Goal: Task Accomplishment & Management: Manage account settings

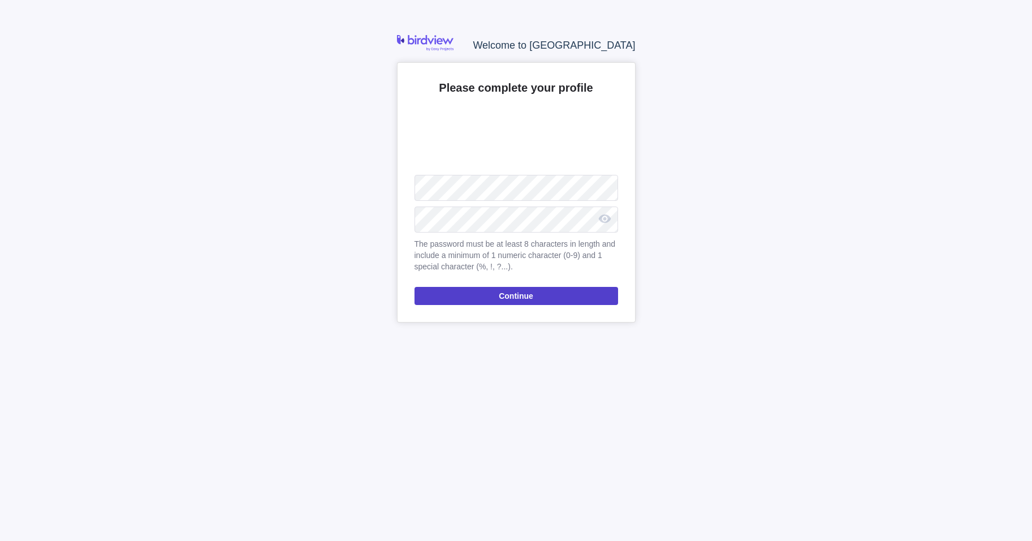
click at [544, 293] on span "Continue" at bounding box center [517, 296] width 204 height 18
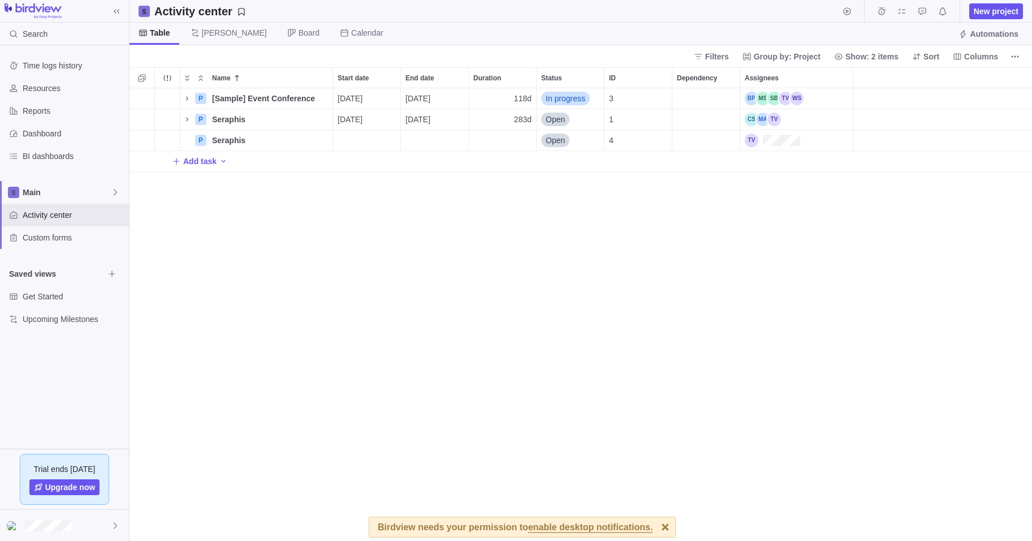
scroll to position [444, 894]
click at [223, 118] on span "Seraphis" at bounding box center [228, 119] width 33 height 11
click at [188, 119] on div "Name Start date End date Duration Status ID Dependency Assignees 2 P [Sample] E…" at bounding box center [581, 303] width 903 height 473
click at [188, 118] on icon "Name" at bounding box center [187, 119] width 9 height 9
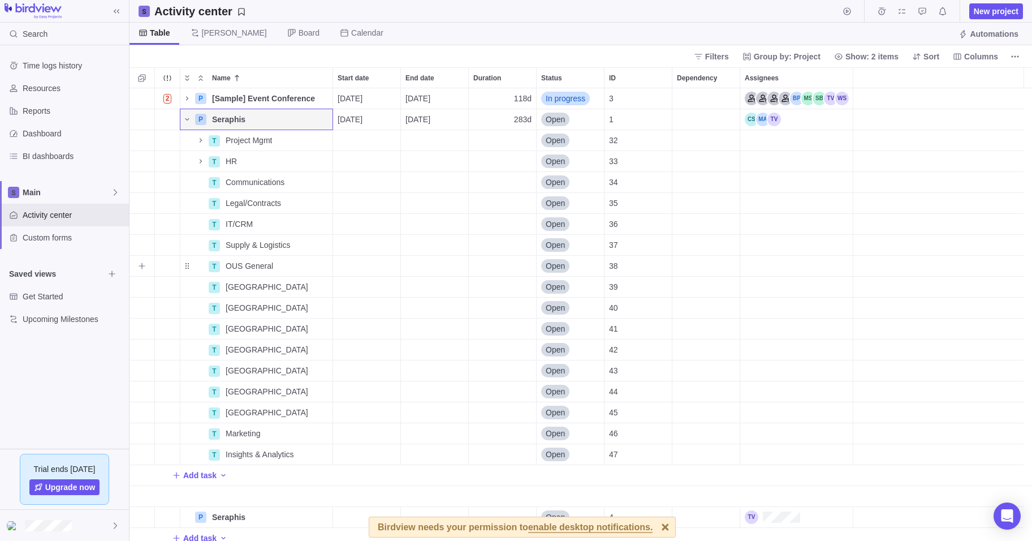
scroll to position [8, 0]
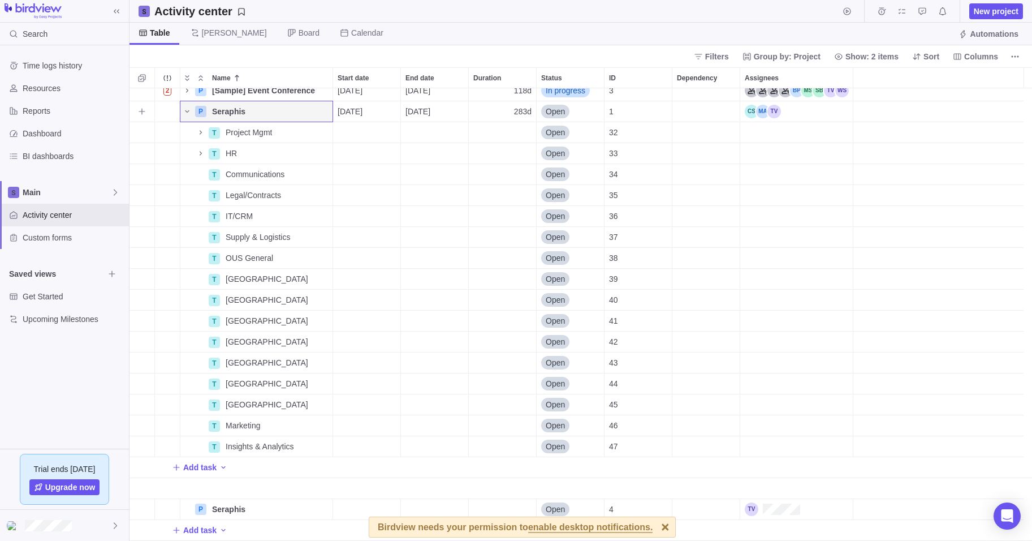
drag, startPoint x: 223, startPoint y: 112, endPoint x: 320, endPoint y: 107, distance: 96.3
click at [0, 0] on icon "More actions" at bounding box center [0, 0] width 0 height 0
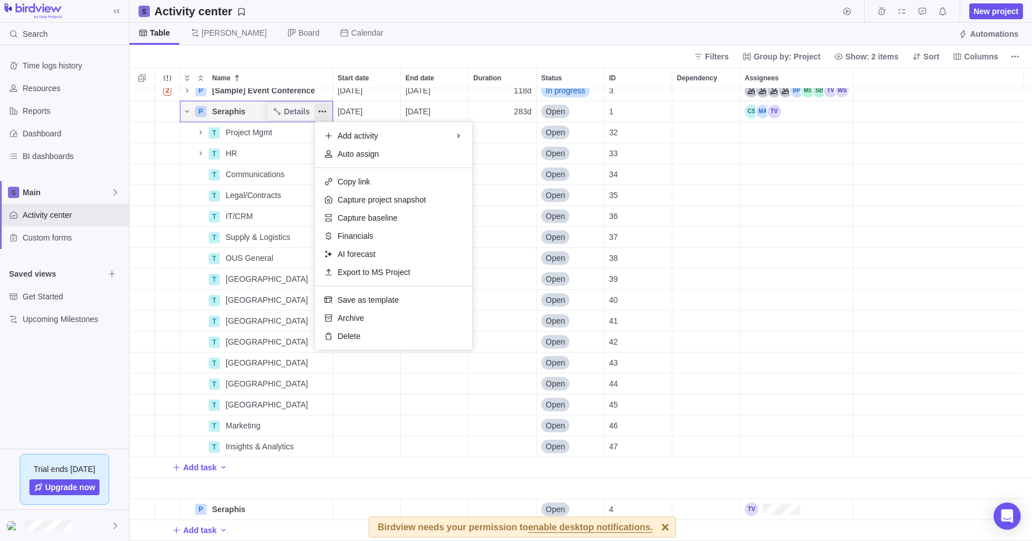
click at [223, 113] on div "2 P [Sample] Event Conference Details [DATE] [DATE] 118d In progress 3 P Seraph…" at bounding box center [581, 314] width 903 height 452
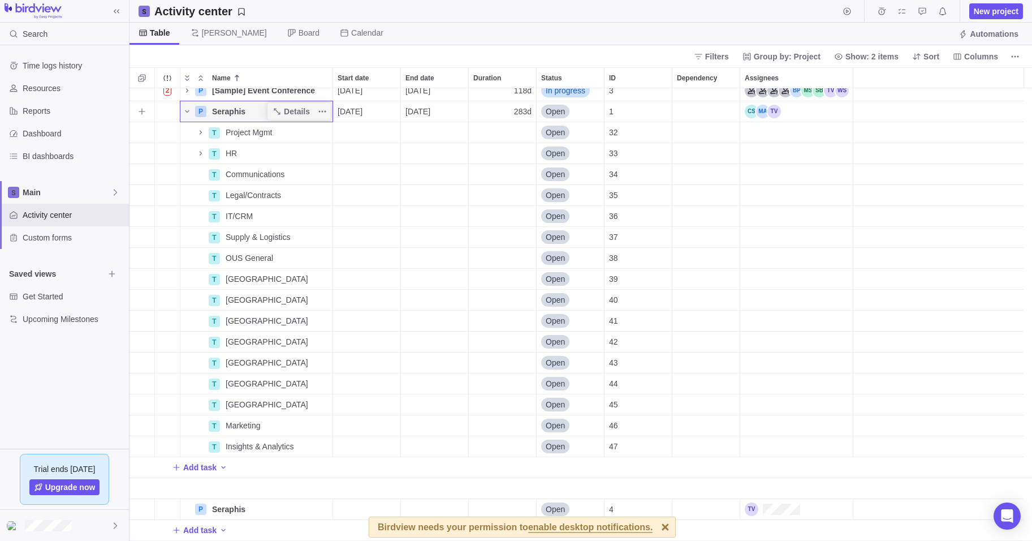
click at [232, 111] on span "Seraphis" at bounding box center [228, 111] width 33 height 11
click at [235, 113] on input "Seraphis" at bounding box center [270, 111] width 126 height 21
click at [230, 110] on input "Seraphis" at bounding box center [270, 111] width 126 height 21
type input "Serapis"
click at [234, 512] on span "Seraphis" at bounding box center [228, 508] width 33 height 11
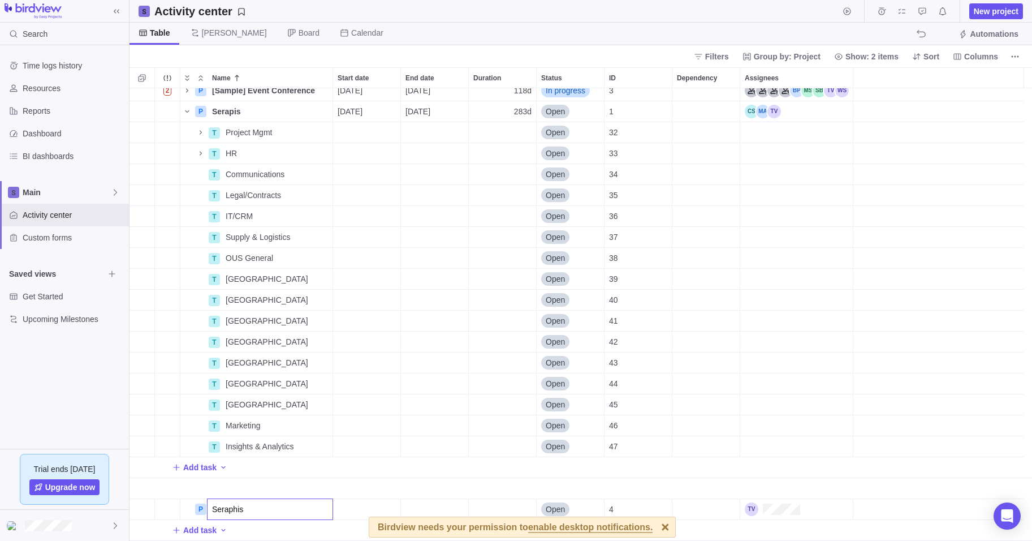
click at [226, 509] on input "Seraphis" at bounding box center [270, 508] width 126 height 21
click at [232, 510] on input "Seraphis" at bounding box center [270, 508] width 126 height 21
type input "Serapis"
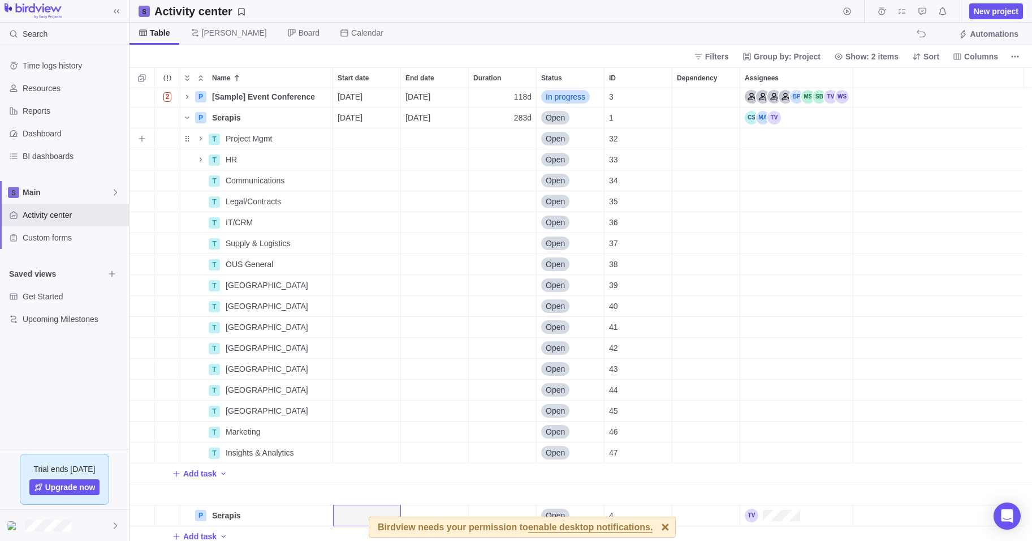
scroll to position [0, 0]
click at [81, 188] on span "Main" at bounding box center [67, 192] width 88 height 11
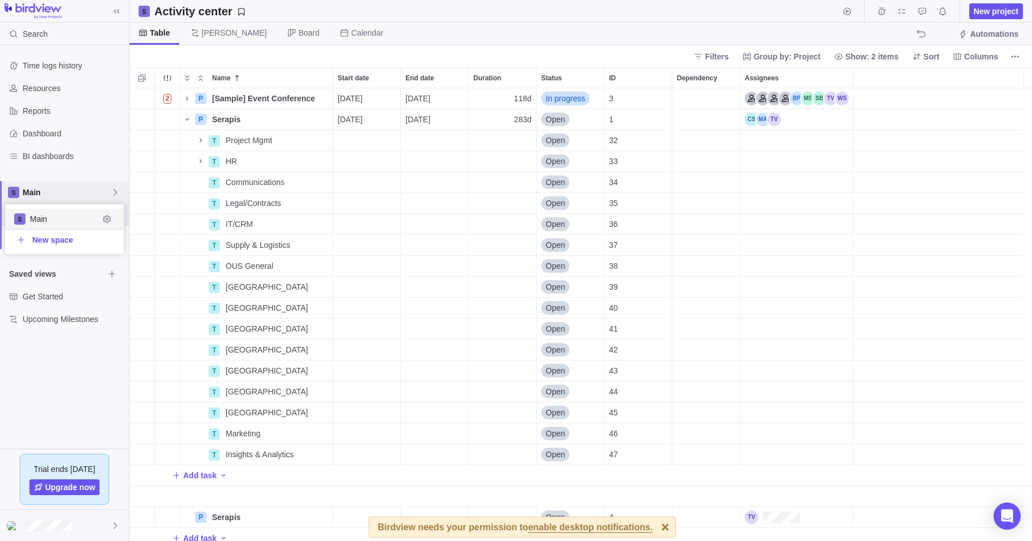
scroll to position [41, 110]
click at [61, 218] on span "Main" at bounding box center [64, 218] width 69 height 11
click at [56, 239] on span "Custom forms" at bounding box center [74, 237] width 102 height 11
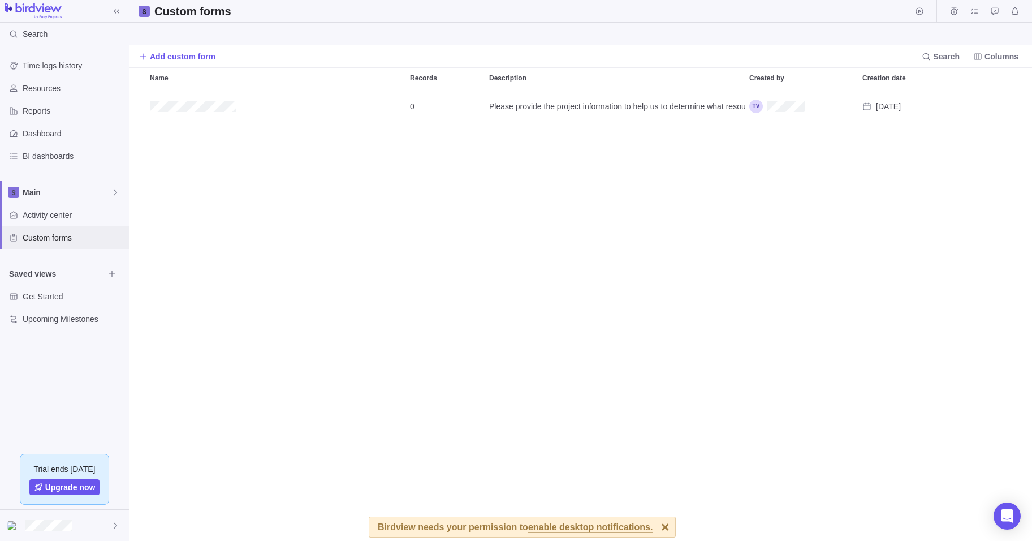
scroll to position [9, 9]
click at [58, 213] on span "Activity center" at bounding box center [74, 214] width 102 height 11
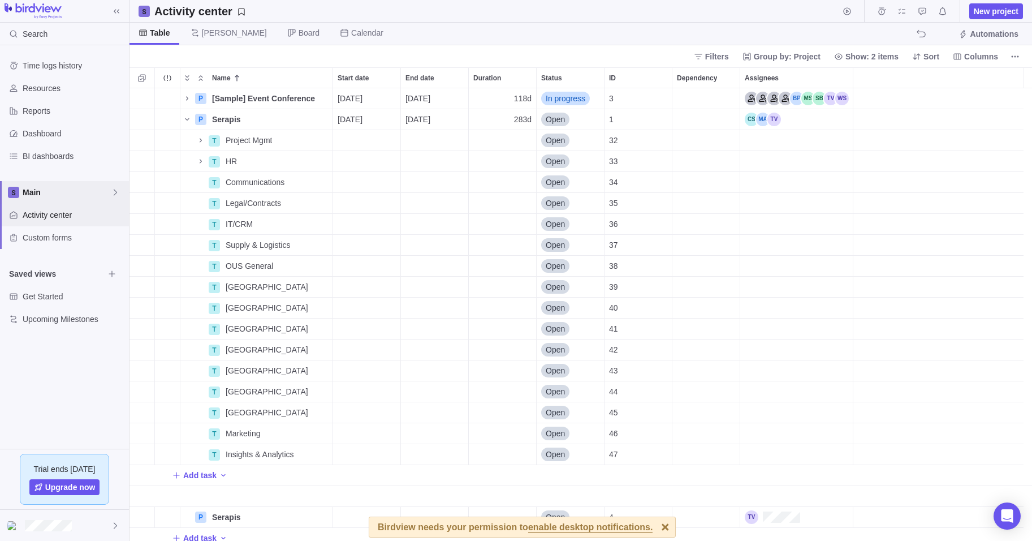
scroll to position [444, 894]
click at [202, 28] on span "[PERSON_NAME]" at bounding box center [234, 32] width 65 height 11
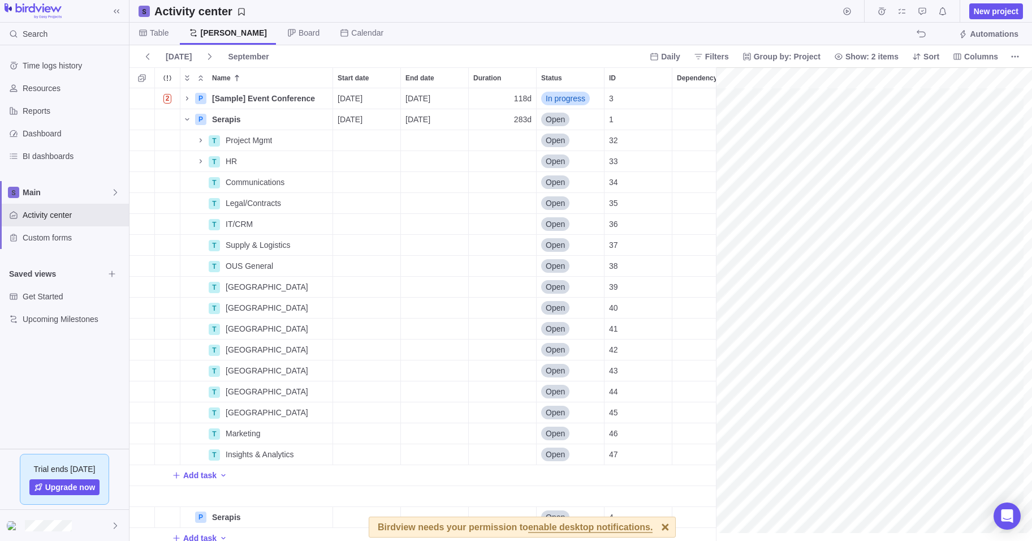
scroll to position [0, 1408]
click at [299, 33] on span "Board" at bounding box center [309, 32] width 21 height 11
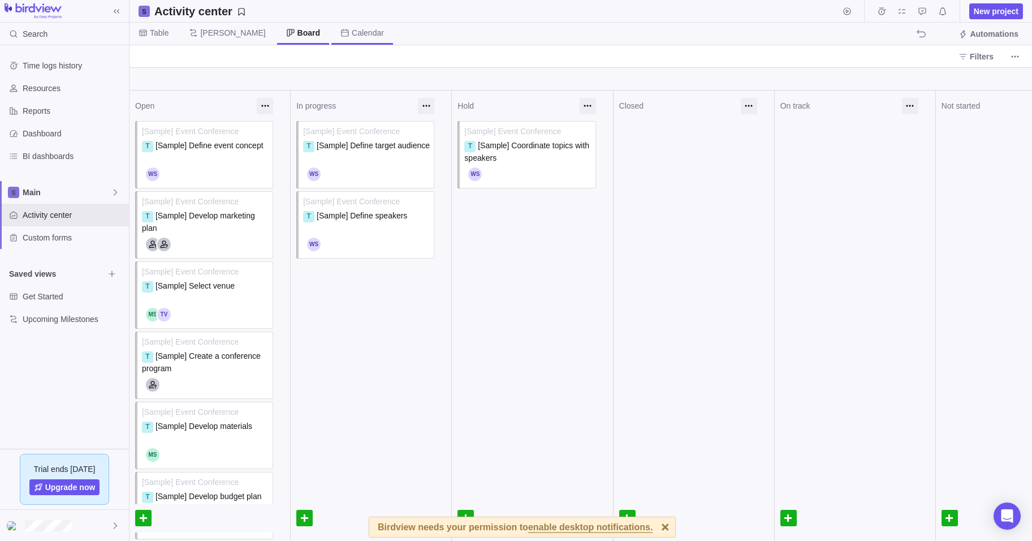
click at [352, 31] on span "Calendar" at bounding box center [368, 32] width 32 height 11
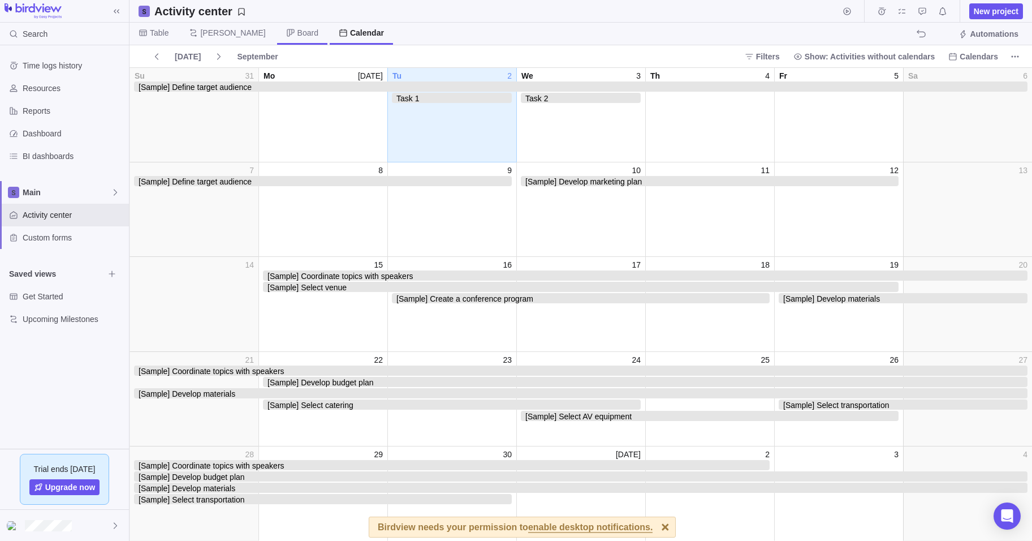
click at [286, 29] on icon at bounding box center [290, 32] width 9 height 9
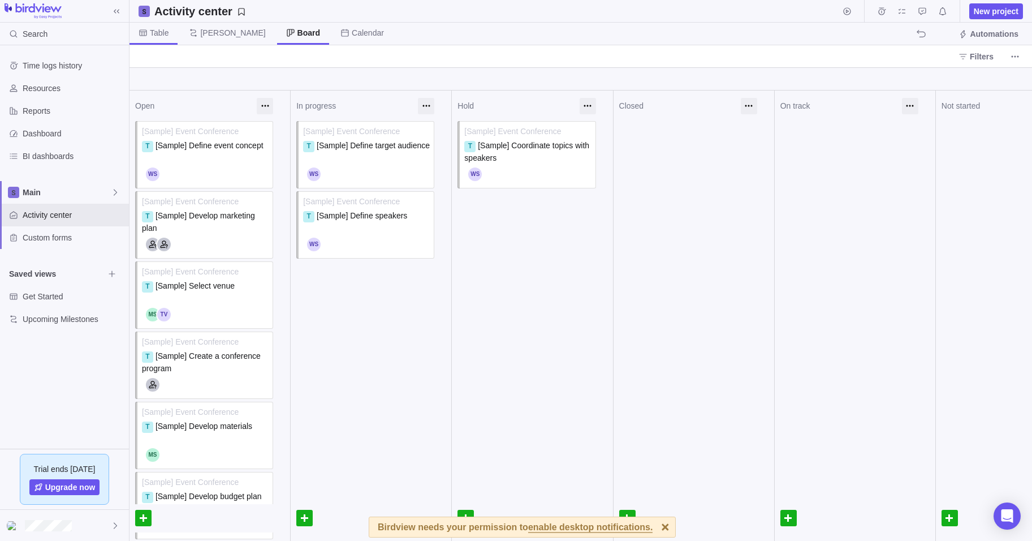
click at [163, 31] on span "Table" at bounding box center [159, 32] width 19 height 11
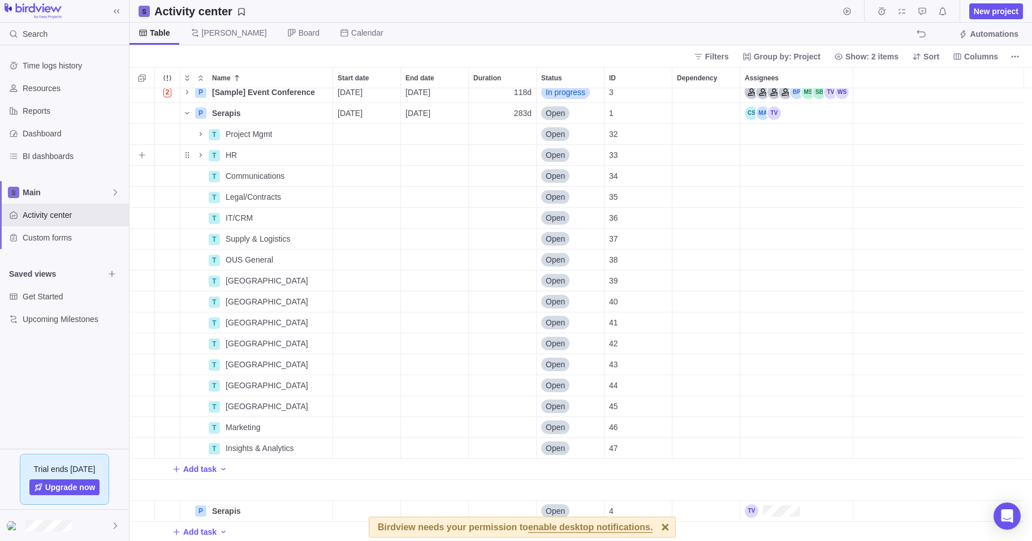
scroll to position [8, 0]
click at [986, 55] on span "Columns" at bounding box center [981, 56] width 34 height 11
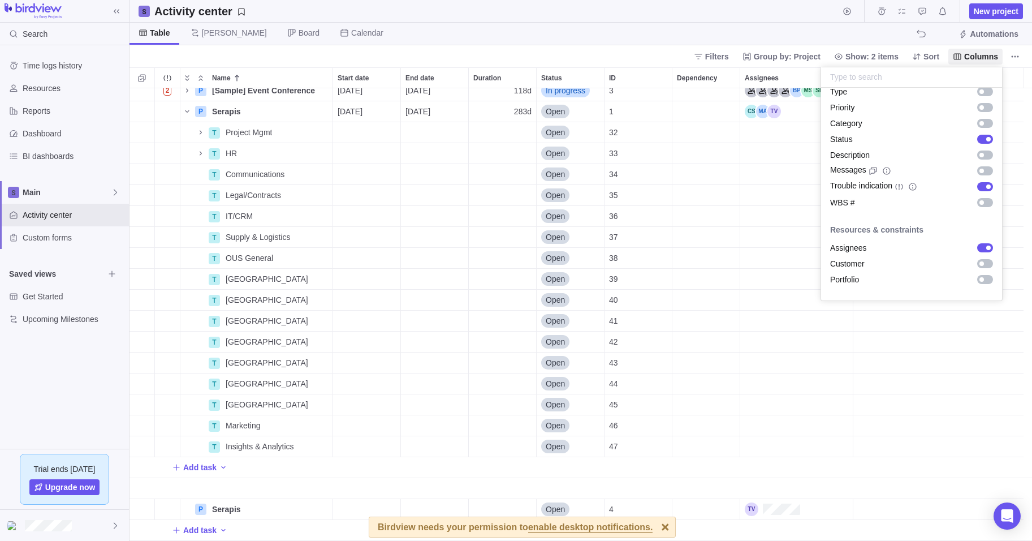
scroll to position [0, 0]
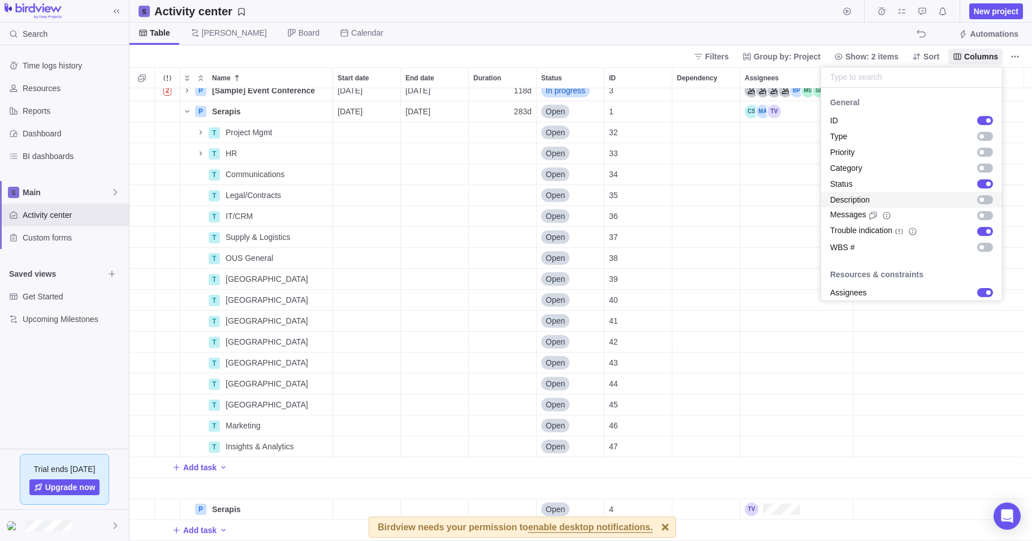
click at [482, 32] on body "Search Time logs history Resources Reports Dashboard BI dashboards Main Activit…" at bounding box center [516, 270] width 1032 height 541
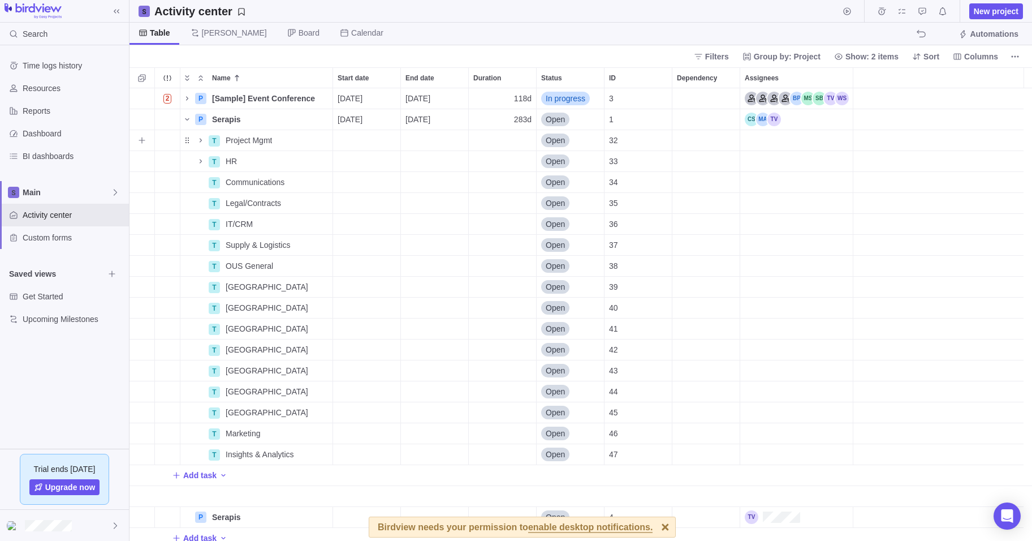
click at [692, 140] on div "Dependency" at bounding box center [705, 140] width 67 height 20
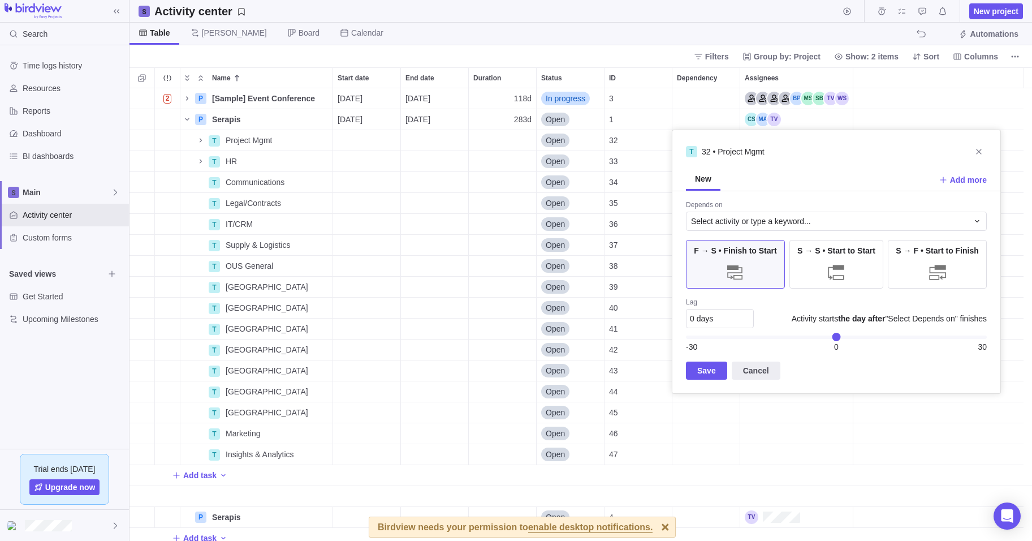
click at [346, 151] on div "2 P [Sample] Event Conference Details [DATE] [DATE] 118d In progress 3 P Serapi…" at bounding box center [581, 314] width 903 height 452
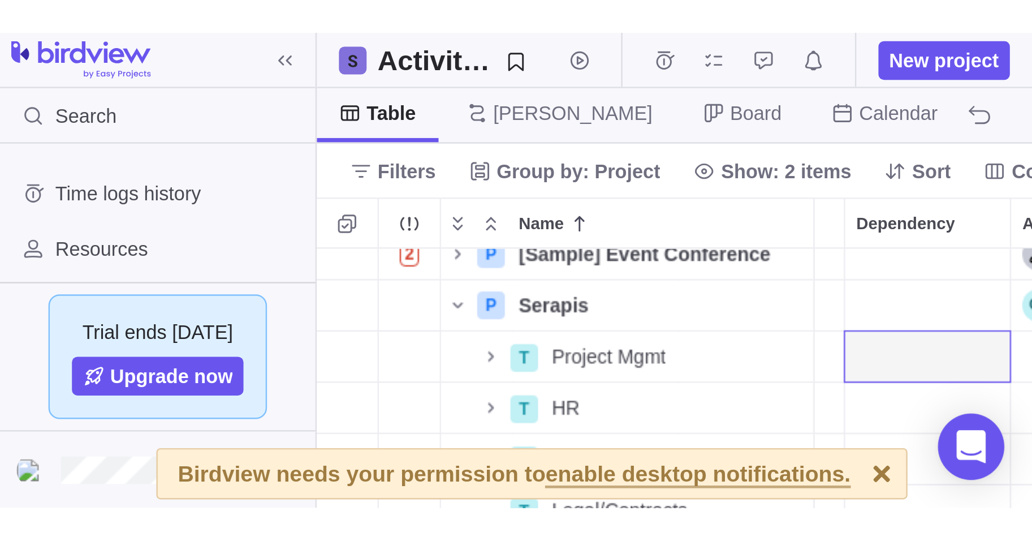
scroll to position [8, 0]
